Goal: Information Seeking & Learning: Learn about a topic

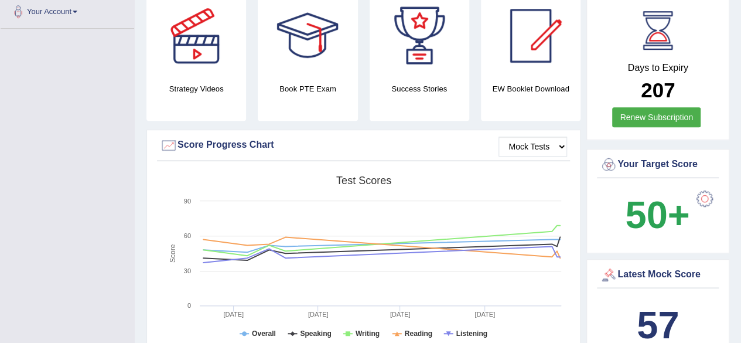
scroll to position [352, 0]
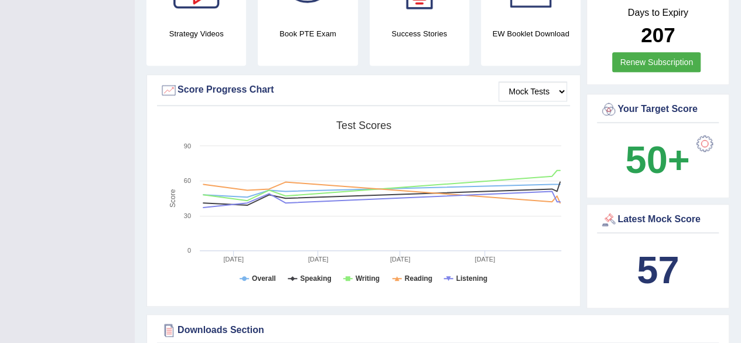
drag, startPoint x: 737, startPoint y: 36, endPoint x: 747, endPoint y: 21, distance: 17.9
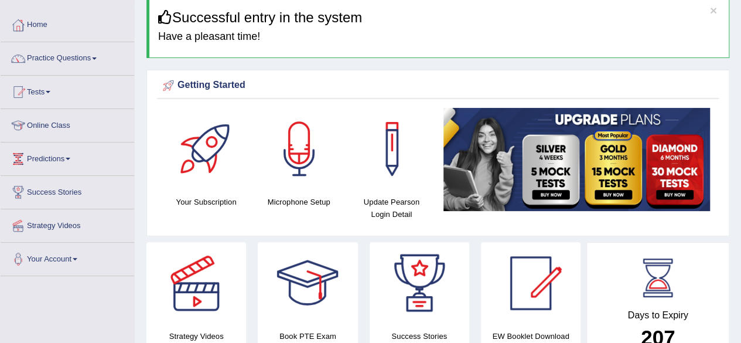
scroll to position [0, 0]
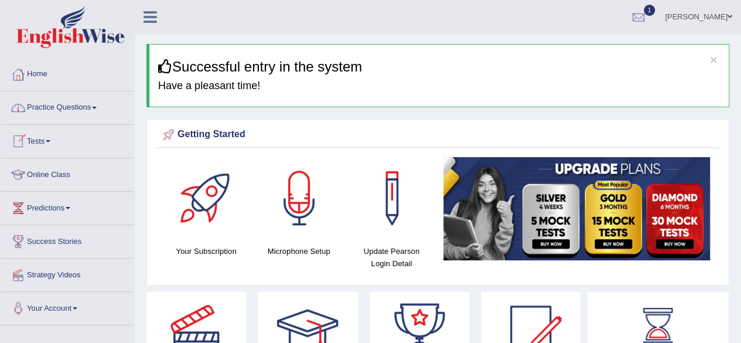
click at [80, 104] on link "Practice Questions" at bounding box center [68, 105] width 134 height 29
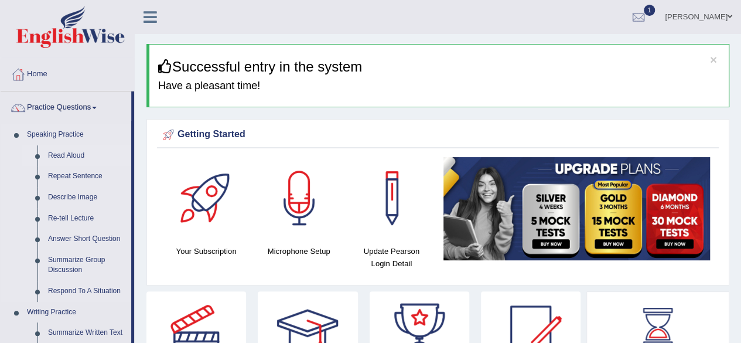
click at [80, 155] on link "Read Aloud" at bounding box center [87, 155] width 89 height 21
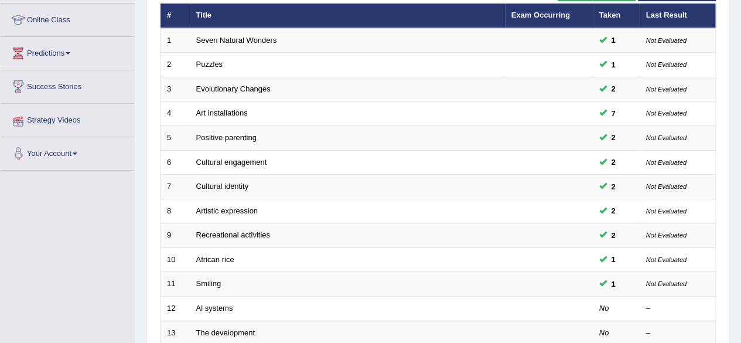
scroll to position [131, 0]
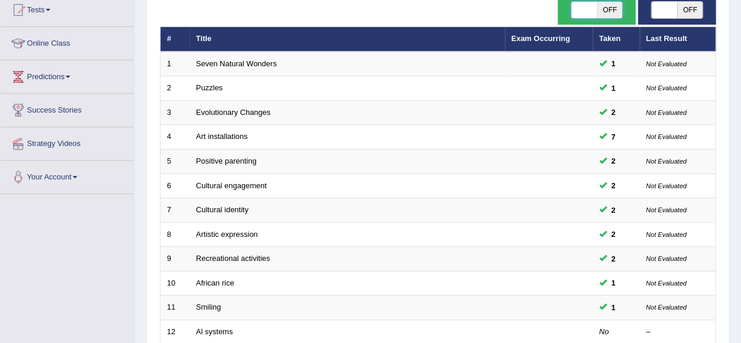
click at [590, 10] on span at bounding box center [584, 10] width 26 height 16
checkbox input "true"
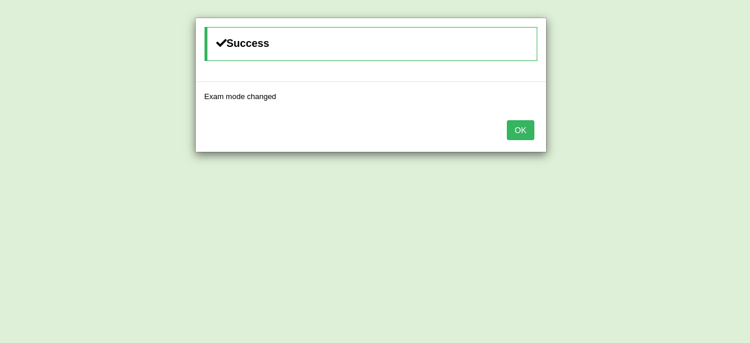
click at [523, 128] on button "OK" at bounding box center [520, 130] width 27 height 20
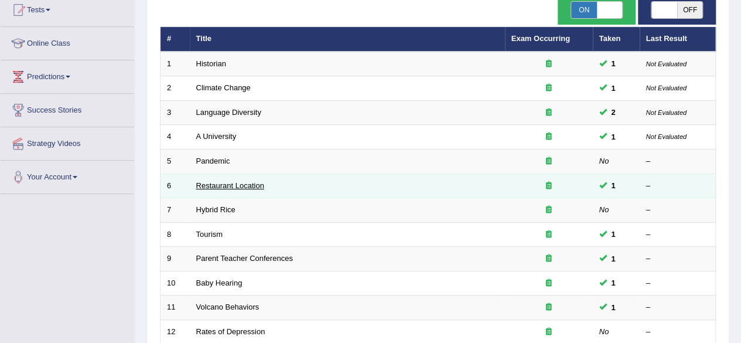
click at [251, 182] on link "Restaurant Location" at bounding box center [230, 185] width 68 height 9
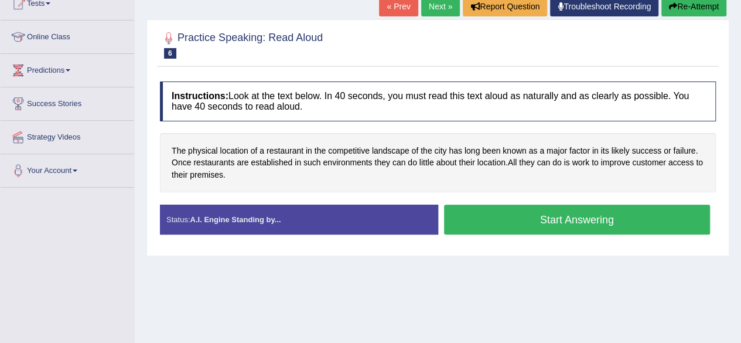
click at [509, 217] on button "Start Answering" at bounding box center [577, 220] width 267 height 30
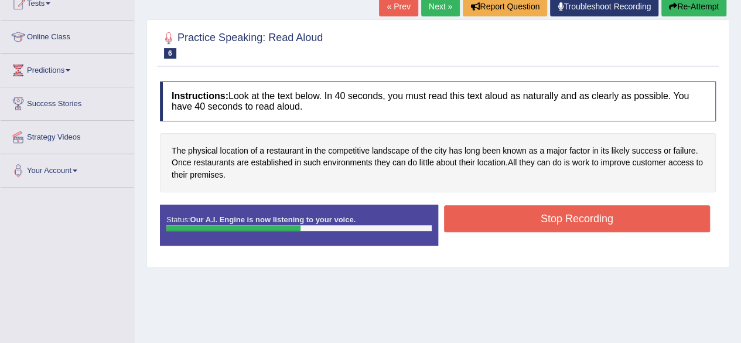
click at [509, 217] on button "Stop Recording" at bounding box center [577, 218] width 267 height 27
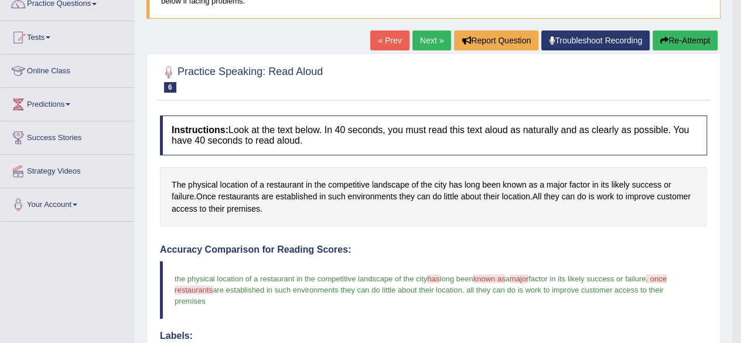
scroll to position [91, 0]
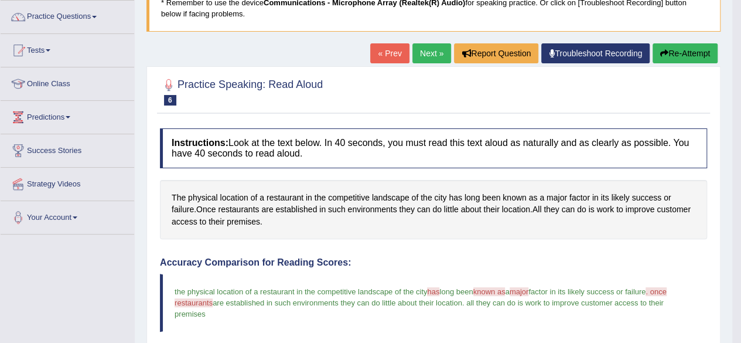
click at [433, 60] on link "Next »" at bounding box center [432, 53] width 39 height 20
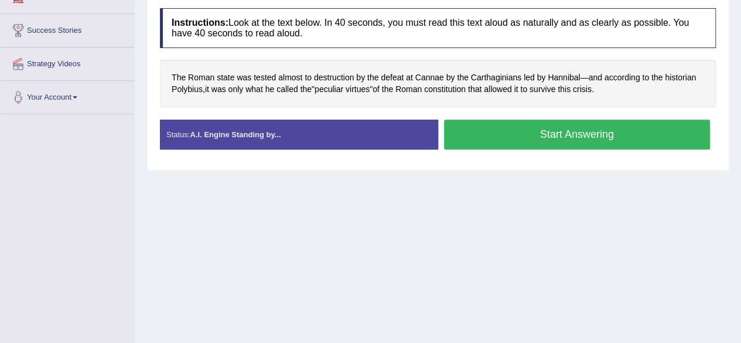
click at [486, 124] on button "Start Answering" at bounding box center [577, 135] width 267 height 30
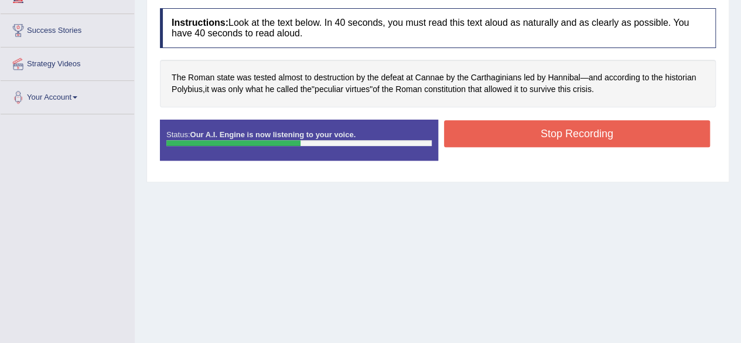
click at [486, 124] on button "Stop Recording" at bounding box center [577, 133] width 267 height 27
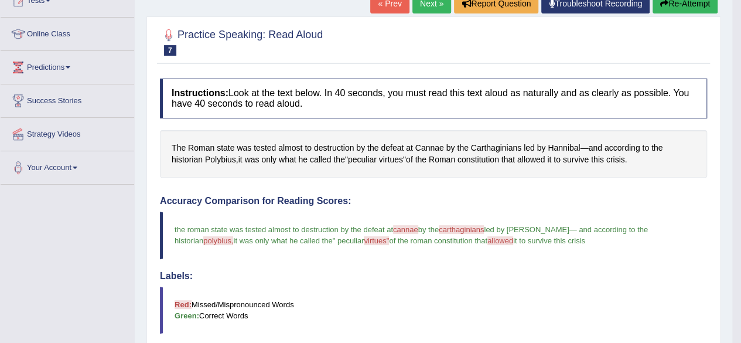
scroll to position [70, 0]
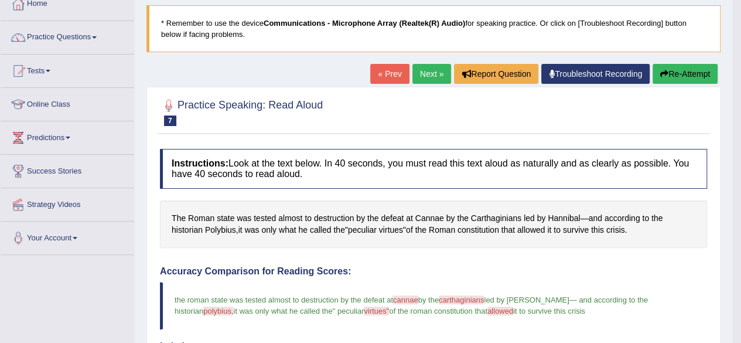
click at [430, 70] on link "Next »" at bounding box center [432, 74] width 39 height 20
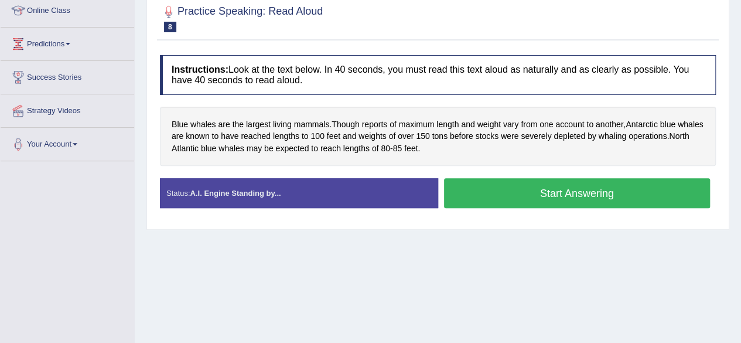
click at [521, 185] on button "Start Answering" at bounding box center [577, 193] width 267 height 30
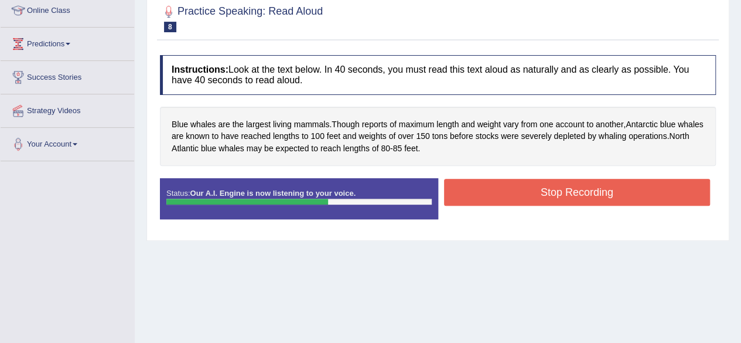
click at [521, 185] on button "Stop Recording" at bounding box center [577, 192] width 267 height 27
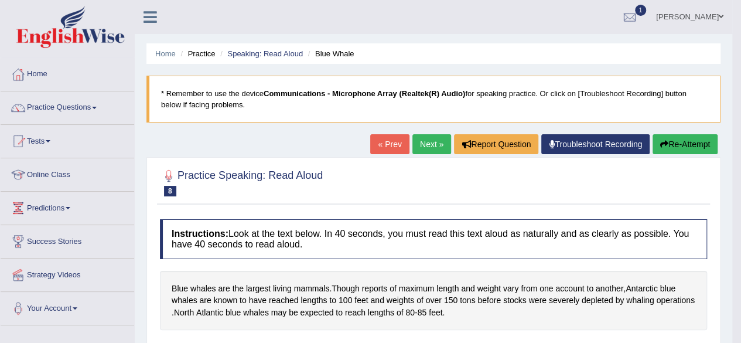
click at [424, 142] on link "Next »" at bounding box center [432, 144] width 39 height 20
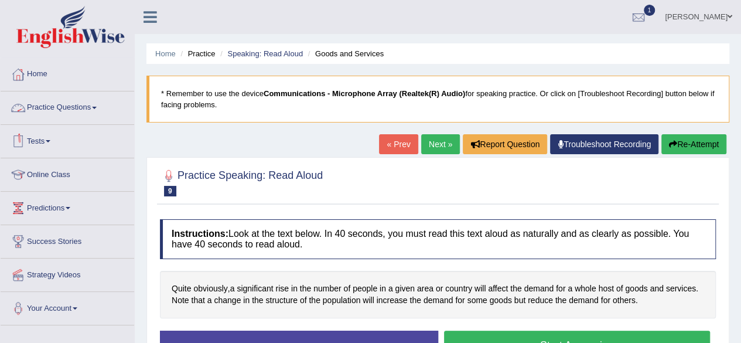
click at [77, 113] on link "Practice Questions" at bounding box center [68, 105] width 134 height 29
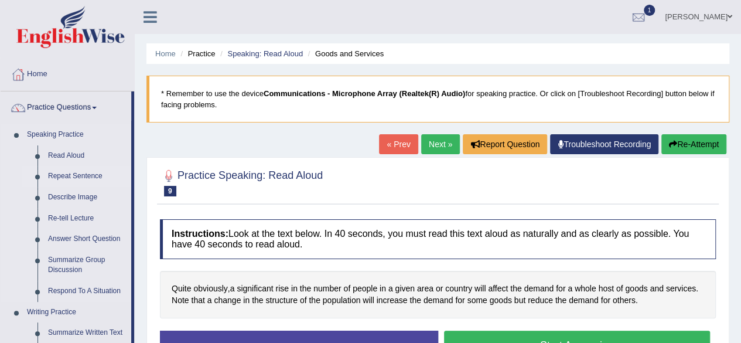
click at [71, 174] on link "Repeat Sentence" at bounding box center [87, 176] width 89 height 21
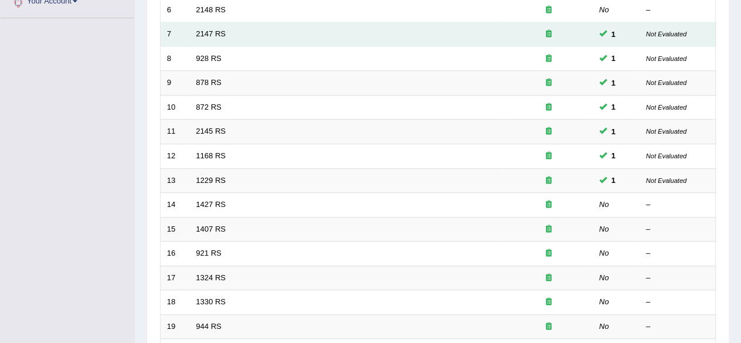
scroll to position [352, 0]
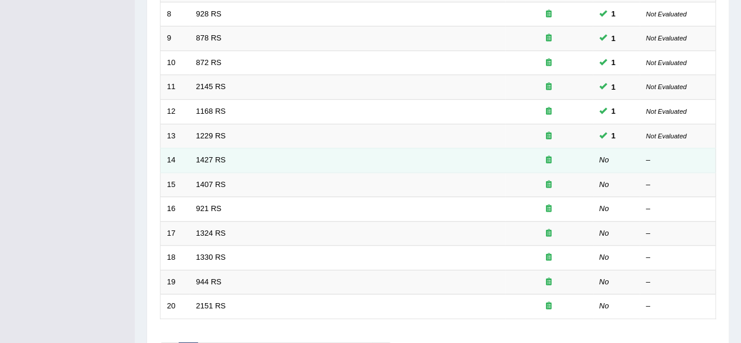
click at [204, 163] on td "1427 RS" at bounding box center [347, 160] width 315 height 25
click at [204, 155] on link "1427 RS" at bounding box center [211, 159] width 30 height 9
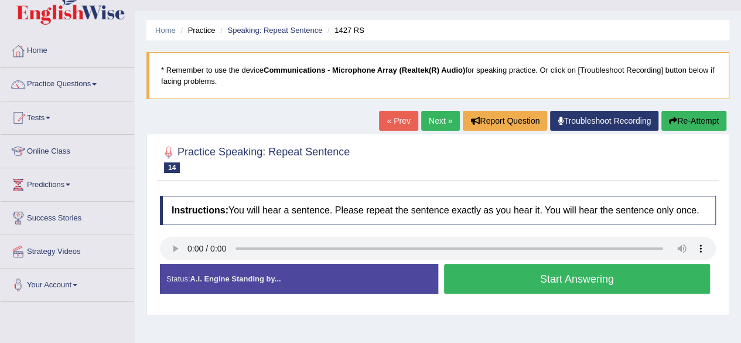
scroll to position [94, 0]
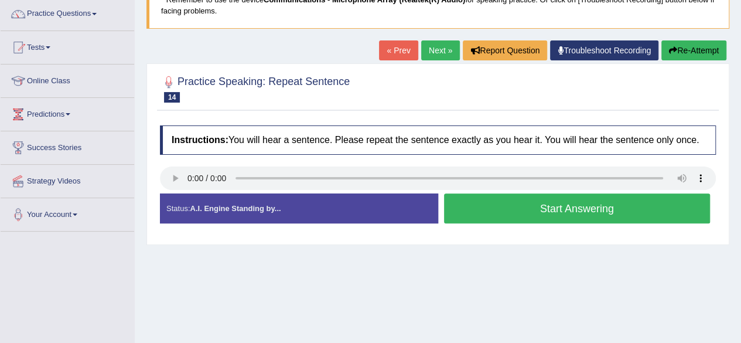
click at [518, 204] on button "Start Answering" at bounding box center [577, 208] width 267 height 30
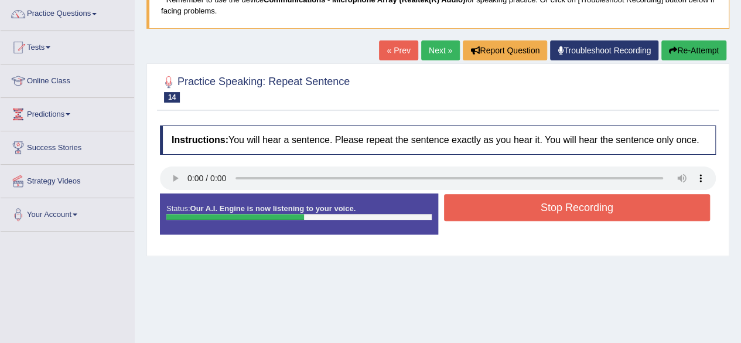
click at [577, 208] on button "Stop Recording" at bounding box center [577, 207] width 267 height 27
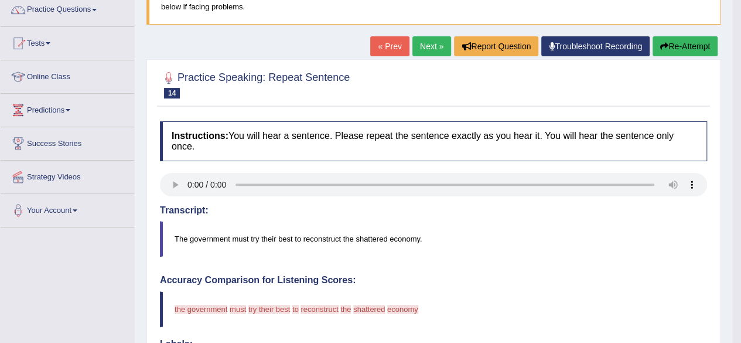
scroll to position [70, 0]
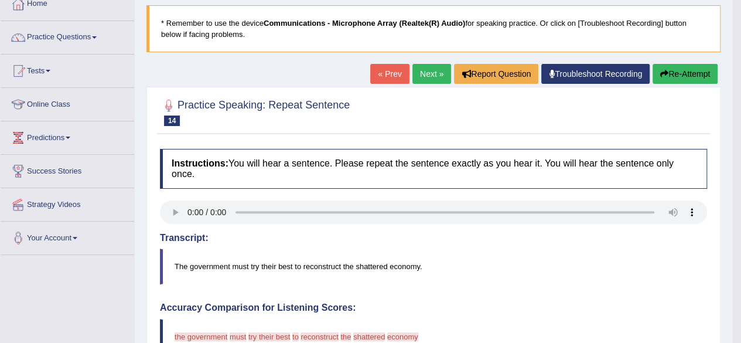
click at [680, 79] on button "Re-Attempt" at bounding box center [685, 74] width 65 height 20
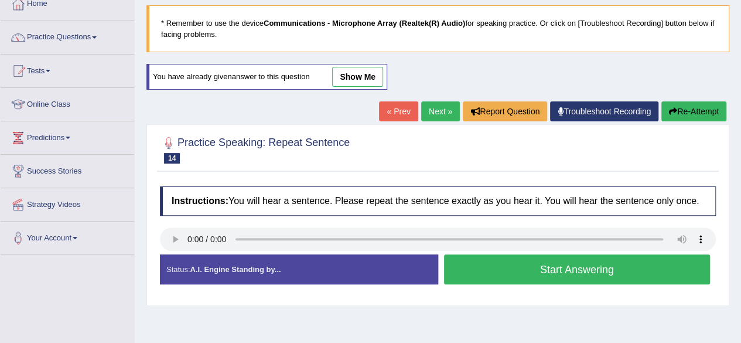
click at [498, 268] on button "Start Answering" at bounding box center [577, 269] width 267 height 30
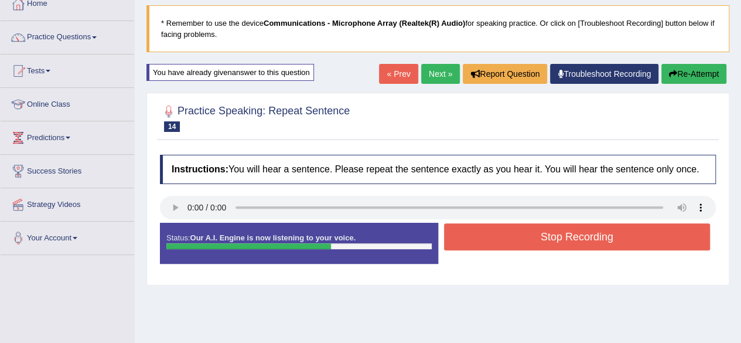
click at [624, 236] on button "Stop Recording" at bounding box center [577, 236] width 267 height 27
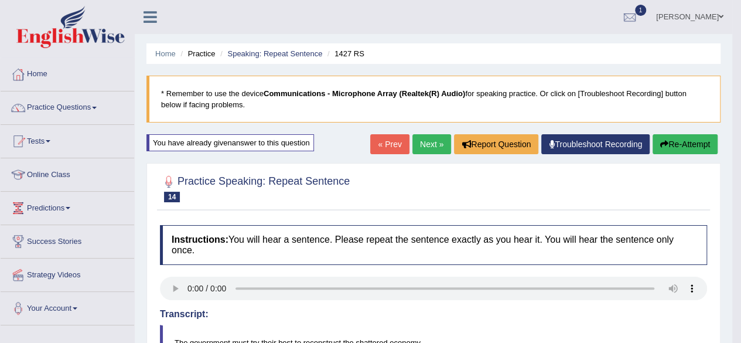
click at [415, 149] on link "Next »" at bounding box center [432, 144] width 39 height 20
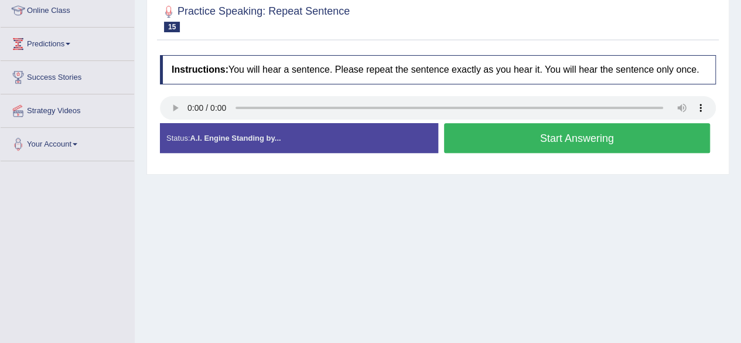
click at [471, 134] on button "Start Answering" at bounding box center [577, 138] width 267 height 30
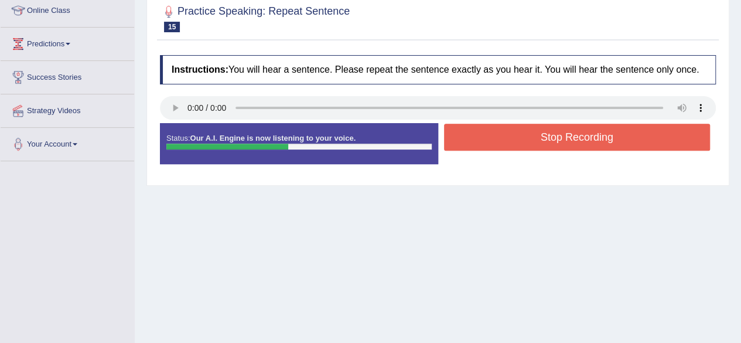
click at [471, 134] on button "Stop Recording" at bounding box center [577, 137] width 267 height 27
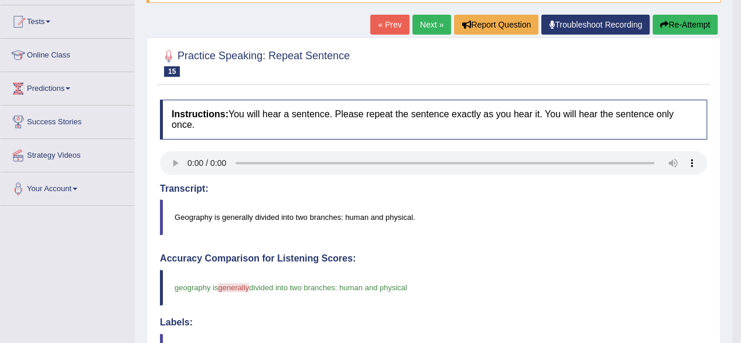
scroll to position [94, 0]
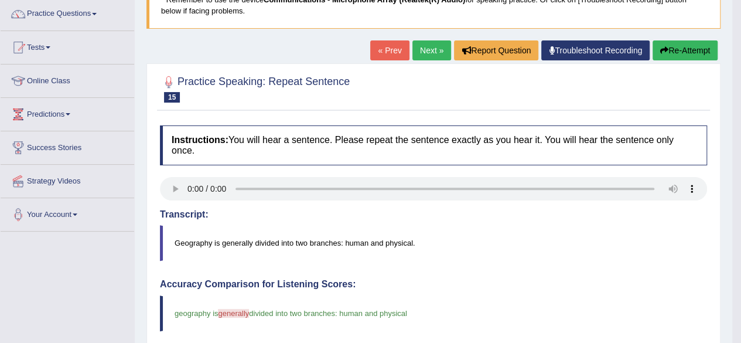
click at [427, 46] on link "Next »" at bounding box center [432, 50] width 39 height 20
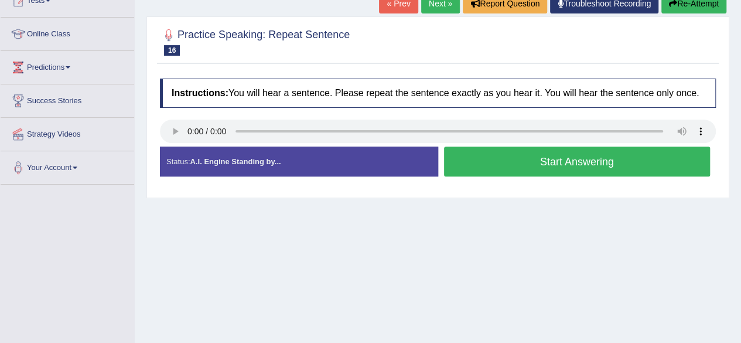
click at [477, 152] on button "Start Answering" at bounding box center [577, 162] width 267 height 30
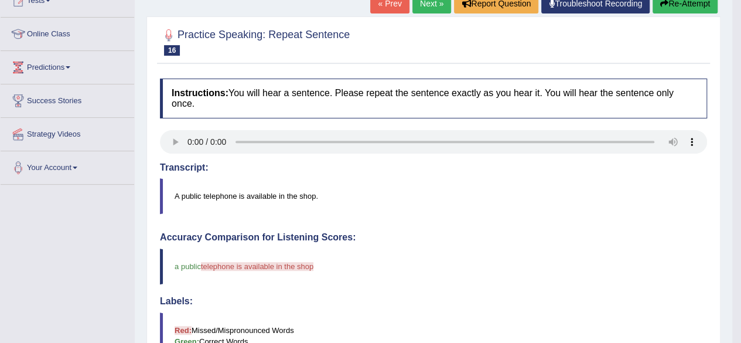
click at [673, 8] on button "Re-Attempt" at bounding box center [685, 4] width 65 height 20
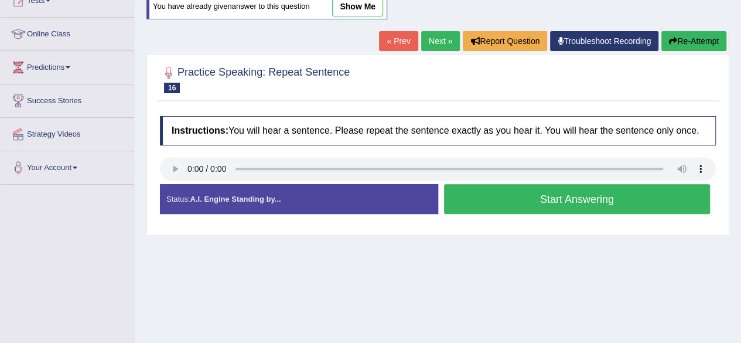
click at [563, 197] on button "Start Answering" at bounding box center [577, 199] width 267 height 30
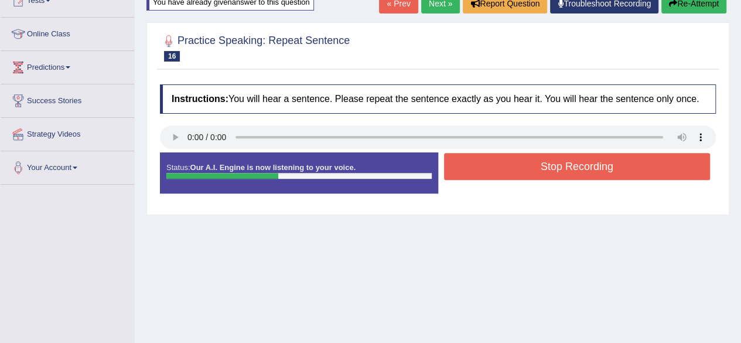
click at [563, 168] on button "Stop Recording" at bounding box center [577, 166] width 267 height 27
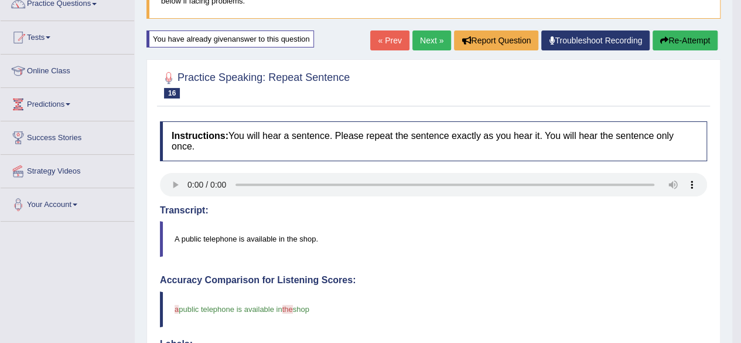
scroll to position [70, 0]
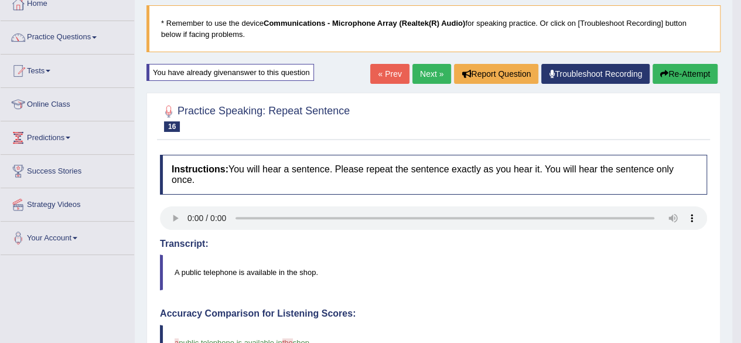
click at [431, 69] on link "Next »" at bounding box center [432, 74] width 39 height 20
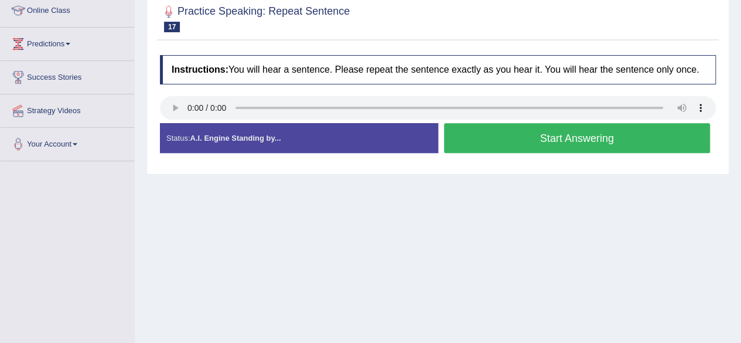
click at [485, 137] on button "Start Answering" at bounding box center [577, 138] width 267 height 30
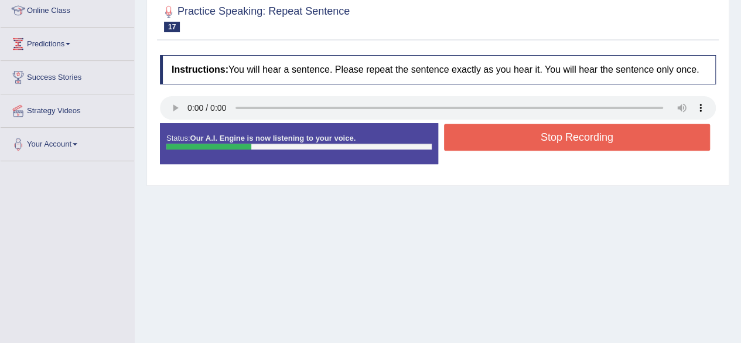
click at [485, 137] on button "Stop Recording" at bounding box center [577, 137] width 267 height 27
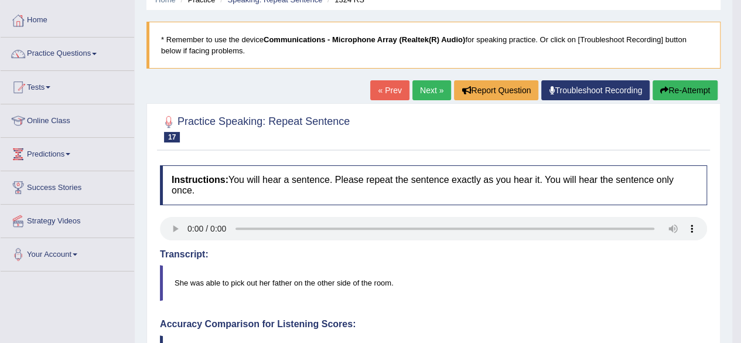
scroll to position [47, 0]
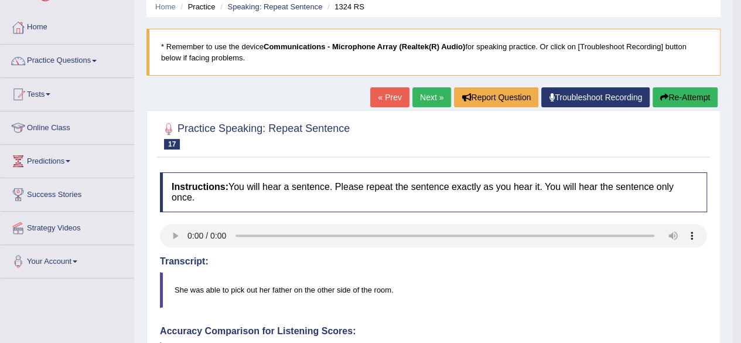
click at [424, 98] on link "Next »" at bounding box center [432, 97] width 39 height 20
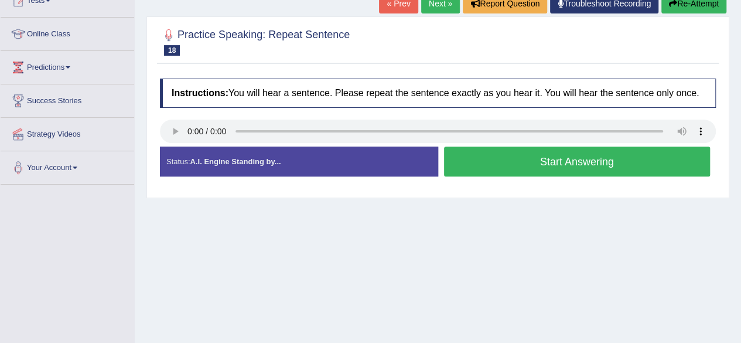
click at [476, 155] on button "Start Answering" at bounding box center [577, 162] width 267 height 30
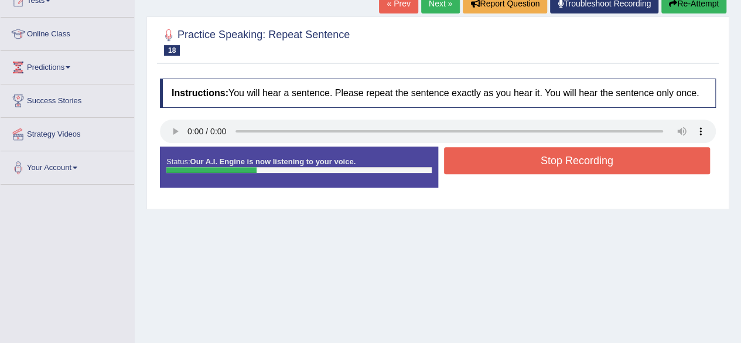
click at [476, 155] on button "Stop Recording" at bounding box center [577, 160] width 267 height 27
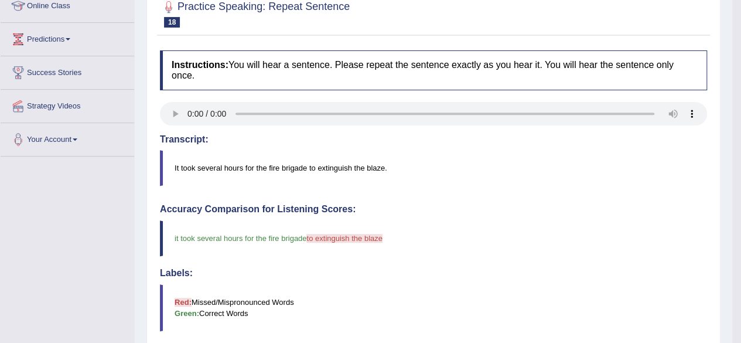
scroll to position [117, 0]
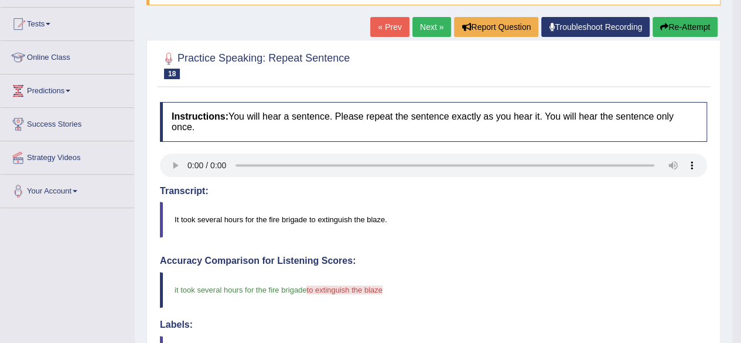
click at [431, 25] on link "Next »" at bounding box center [432, 27] width 39 height 20
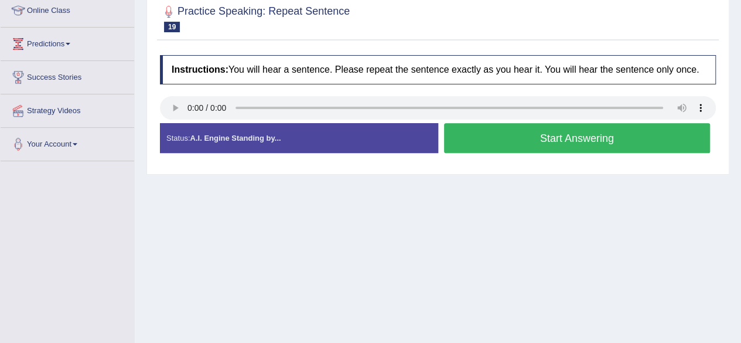
click at [501, 138] on button "Start Answering" at bounding box center [577, 138] width 267 height 30
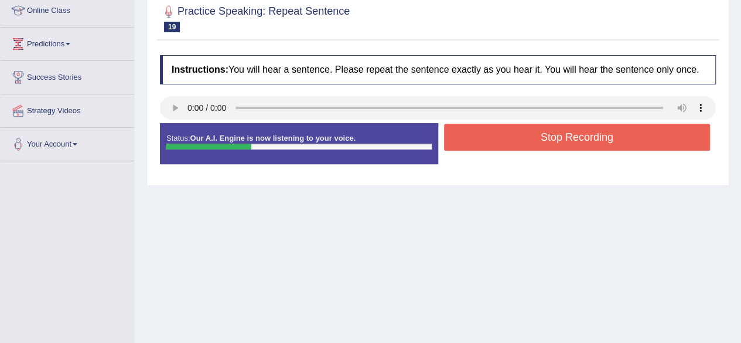
click at [501, 138] on button "Stop Recording" at bounding box center [577, 137] width 267 height 27
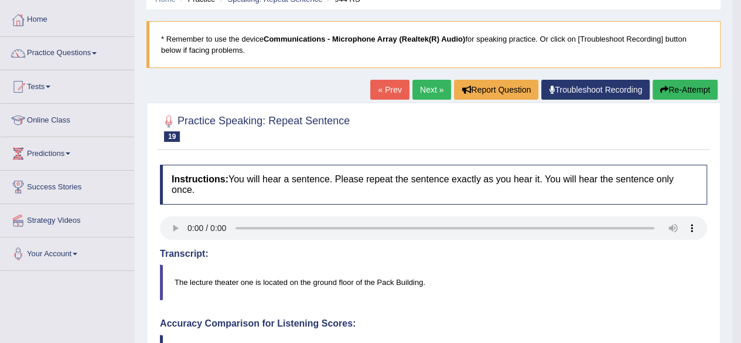
scroll to position [47, 0]
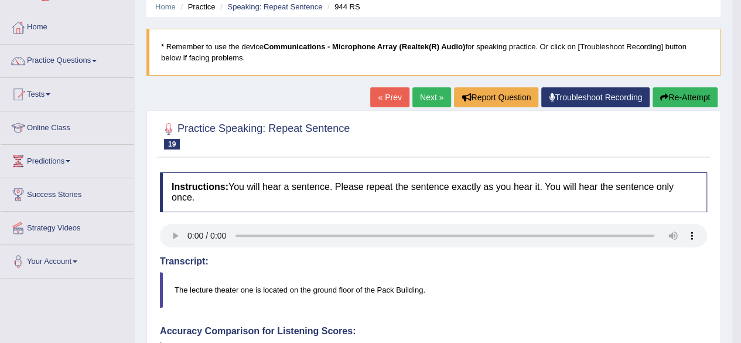
click at [435, 98] on link "Next »" at bounding box center [432, 97] width 39 height 20
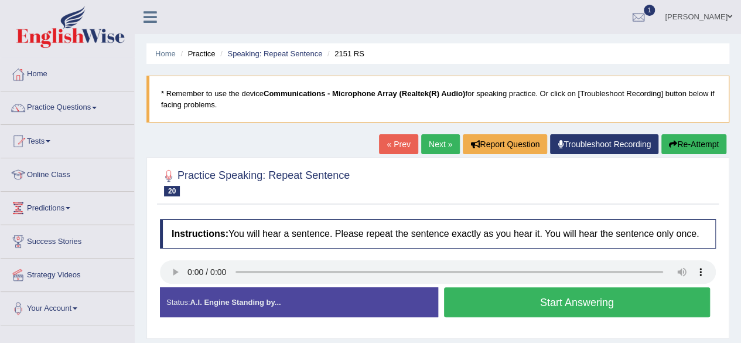
click at [480, 301] on button "Start Answering" at bounding box center [577, 302] width 267 height 30
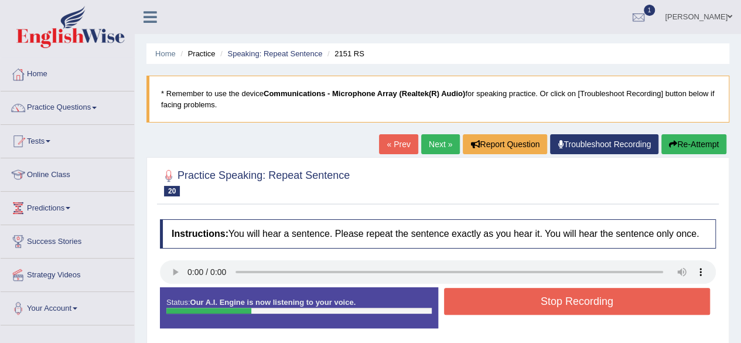
click at [480, 301] on button "Stop Recording" at bounding box center [577, 301] width 267 height 27
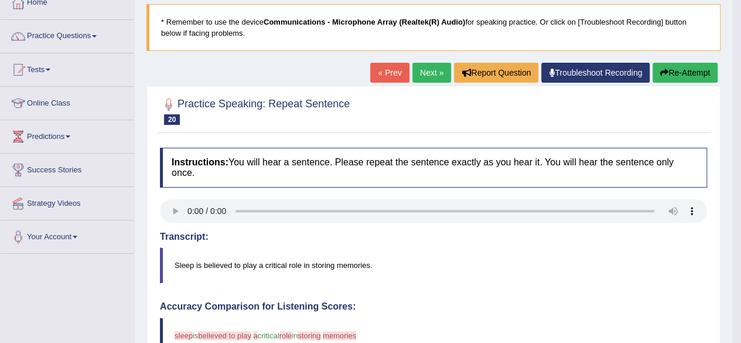
scroll to position [70, 0]
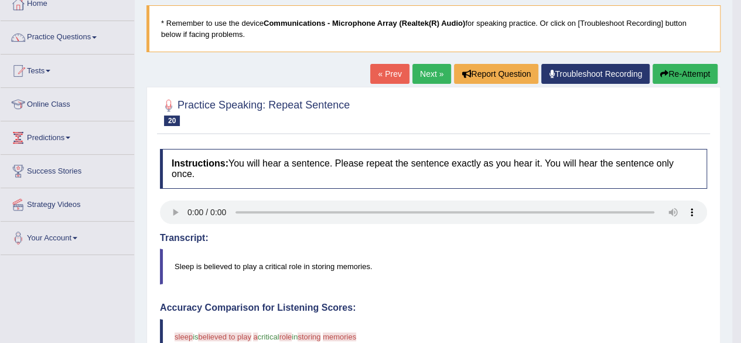
click at [427, 69] on link "Next »" at bounding box center [432, 74] width 39 height 20
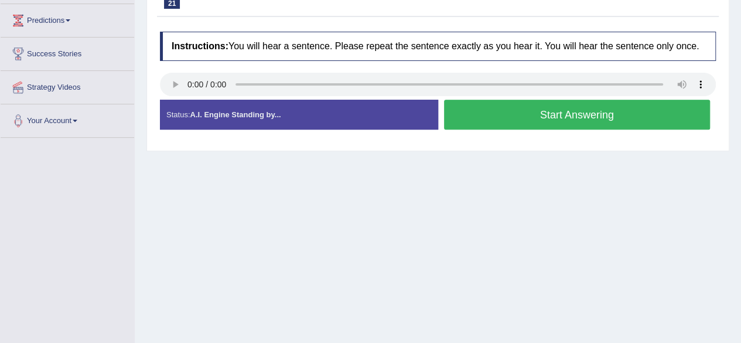
click at [534, 115] on button "Start Answering" at bounding box center [577, 115] width 267 height 30
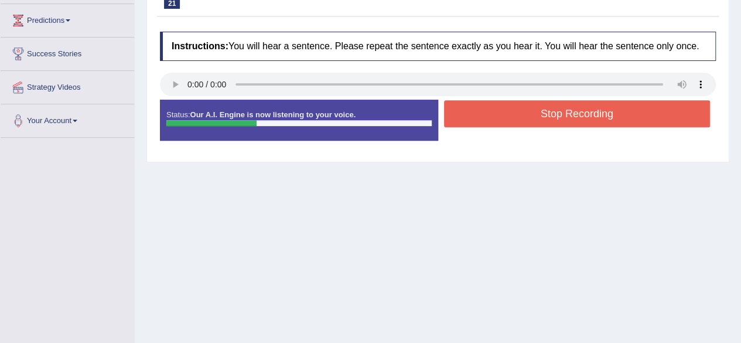
click at [534, 115] on button "Stop Recording" at bounding box center [577, 113] width 267 height 27
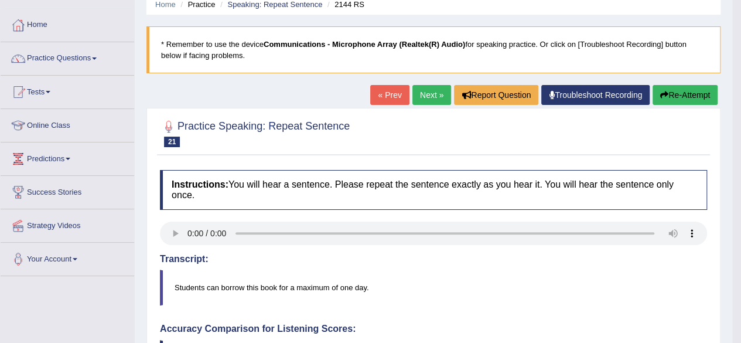
scroll to position [23, 0]
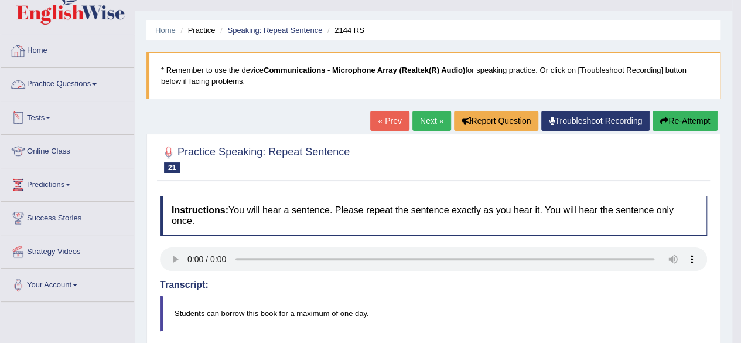
click at [79, 87] on link "Practice Questions" at bounding box center [68, 82] width 134 height 29
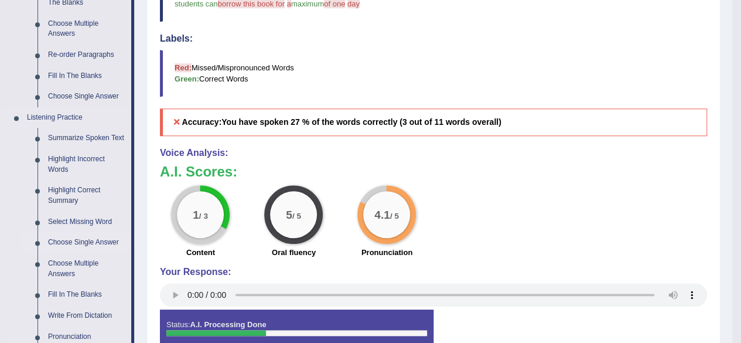
scroll to position [422, 0]
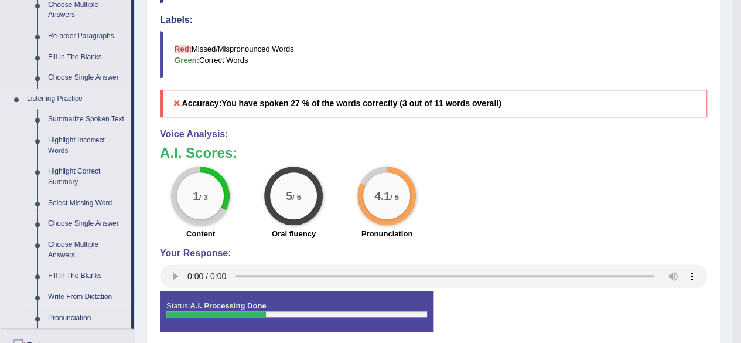
click at [94, 300] on link "Write From Dictation" at bounding box center [87, 297] width 89 height 21
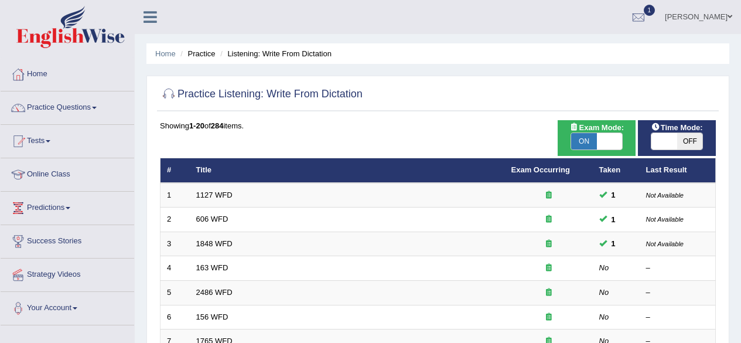
click at [227, 263] on link "163 WFD" at bounding box center [212, 267] width 32 height 9
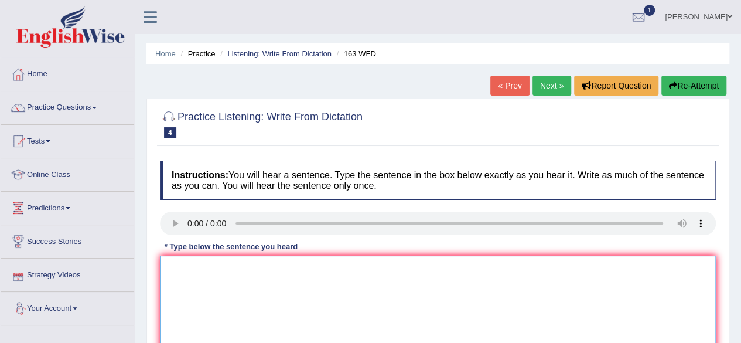
click at [183, 275] on textarea at bounding box center [438, 313] width 556 height 114
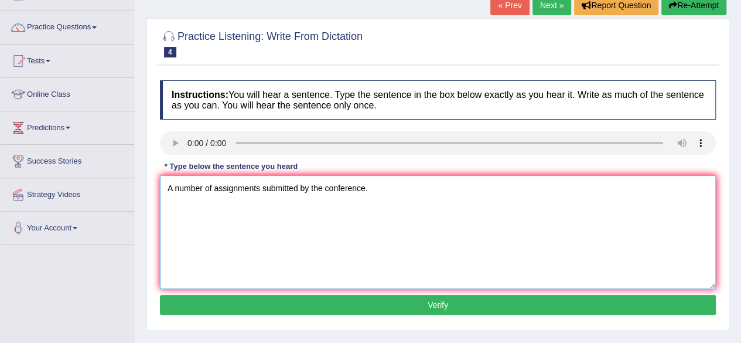
scroll to position [94, 0]
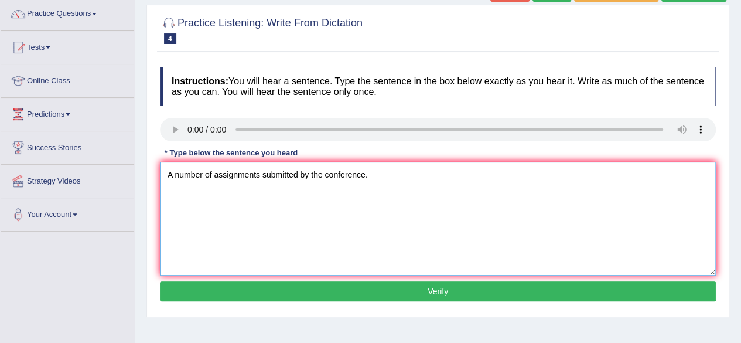
type textarea "A number of assignments submitted by the conference."
click at [573, 287] on button "Verify" at bounding box center [438, 291] width 556 height 20
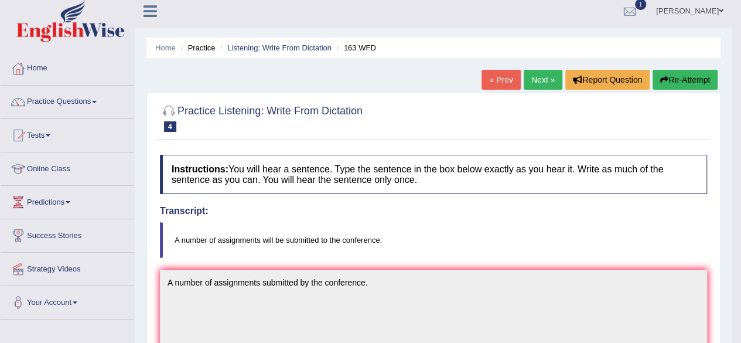
scroll to position [0, 0]
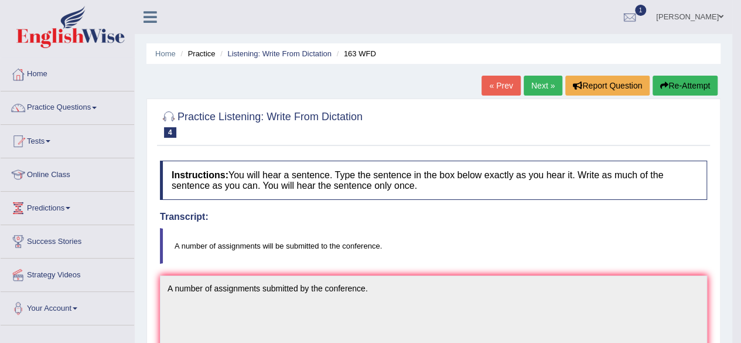
click at [536, 84] on link "Next »" at bounding box center [543, 86] width 39 height 20
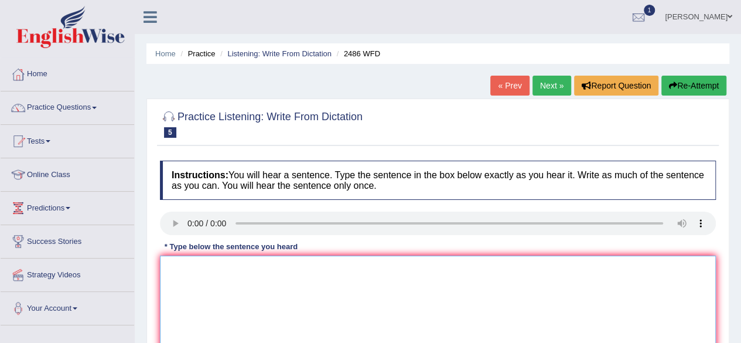
click at [184, 263] on textarea at bounding box center [438, 313] width 556 height 114
type textarea "It is quite clear facial expressions different across the world."
click at [416, 108] on div at bounding box center [438, 124] width 556 height 36
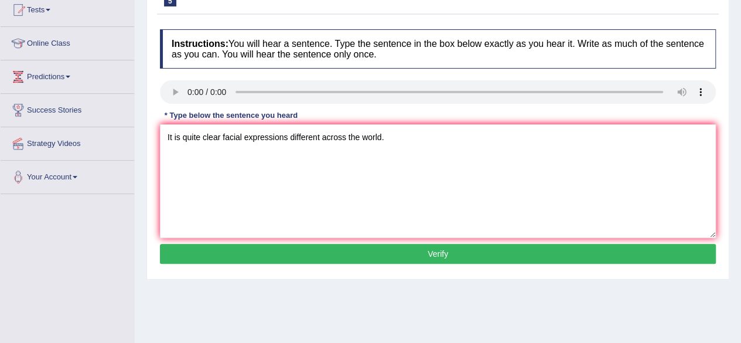
scroll to position [141, 0]
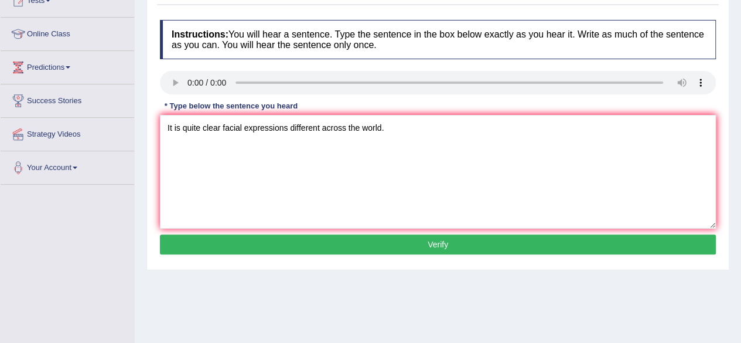
click at [577, 249] on button "Verify" at bounding box center [438, 244] width 556 height 20
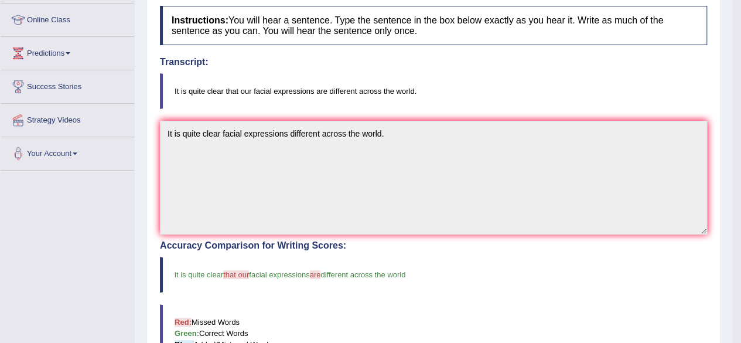
scroll to position [154, 0]
